Goal: Task Accomplishment & Management: Manage account settings

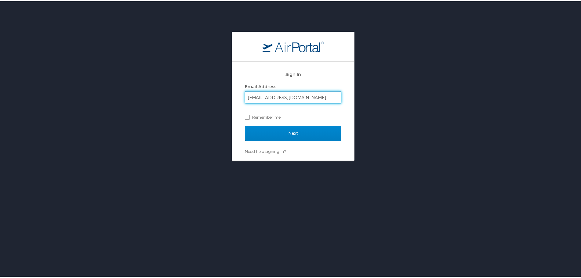
type input "pskelton@ofi.la.gov"
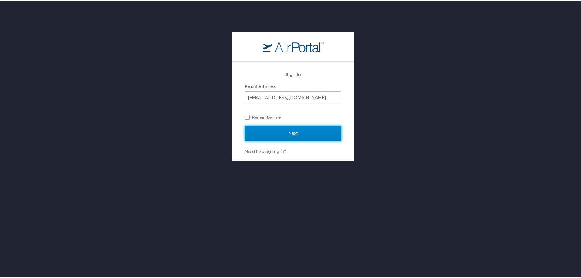
click at [304, 132] on input "Next" at bounding box center [293, 132] width 96 height 15
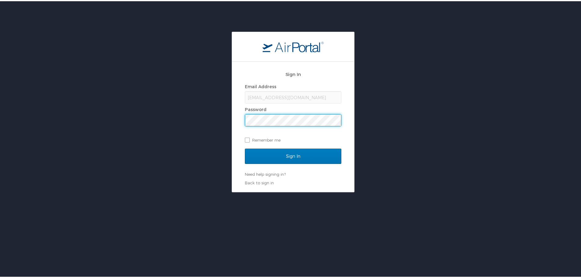
click at [245, 147] on input "Sign In" at bounding box center [293, 154] width 96 height 15
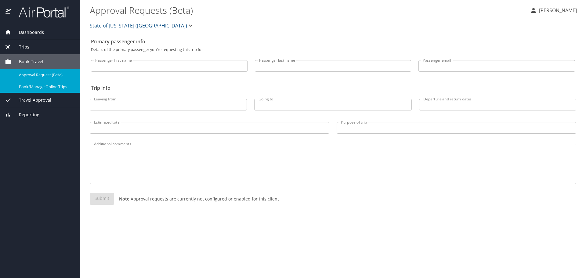
click at [59, 85] on span "Book/Manage Online Trips" at bounding box center [46, 87] width 54 height 6
click at [34, 75] on span "Approval Request (Beta)" at bounding box center [46, 75] width 54 height 6
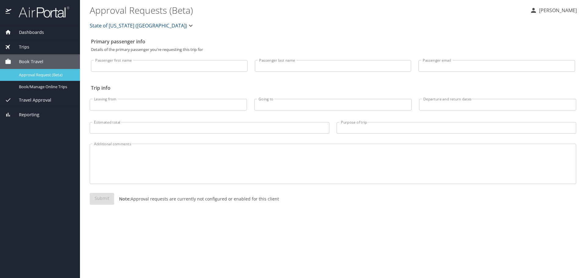
click at [29, 75] on span "Approval Request (Beta)" at bounding box center [46, 75] width 54 height 6
click at [24, 100] on span "Travel Approval" at bounding box center [31, 100] width 40 height 7
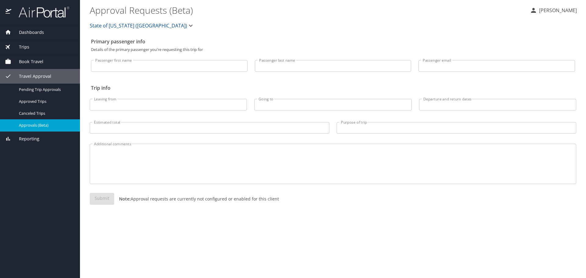
click at [40, 125] on span "Approvals (Beta)" at bounding box center [46, 125] width 54 height 6
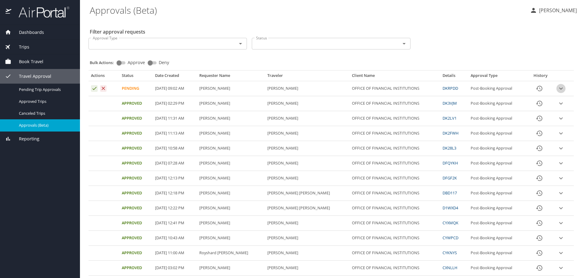
click at [557, 89] on icon "expand row" at bounding box center [560, 88] width 7 height 7
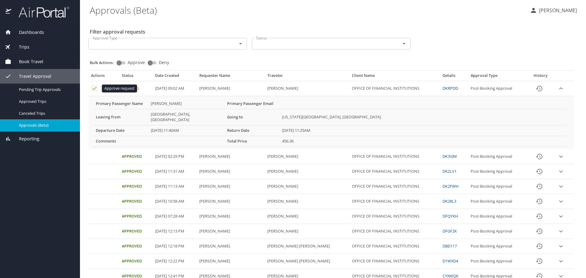
click at [93, 89] on icon "Approval table" at bounding box center [95, 88] width 6 height 6
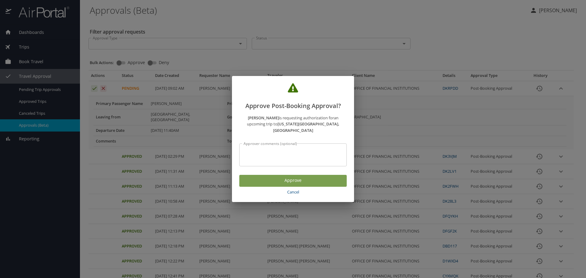
click at [296, 177] on span "Approve" at bounding box center [293, 181] width 98 height 8
